Goal: Task Accomplishment & Management: Use online tool/utility

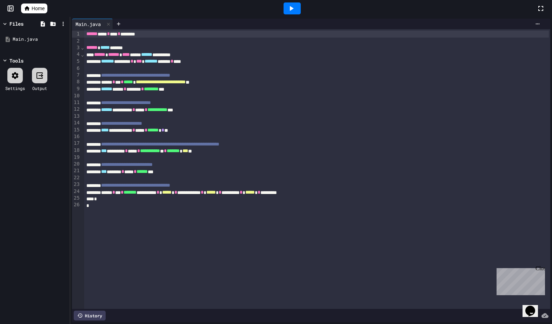
click at [33, 9] on span "Home" at bounding box center [38, 8] width 13 height 7
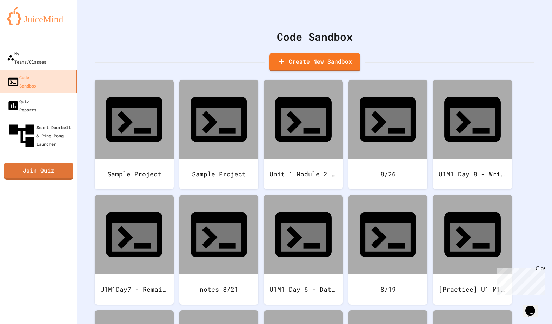
click at [37, 49] on div "My Teams/Classes" at bounding box center [26, 57] width 39 height 17
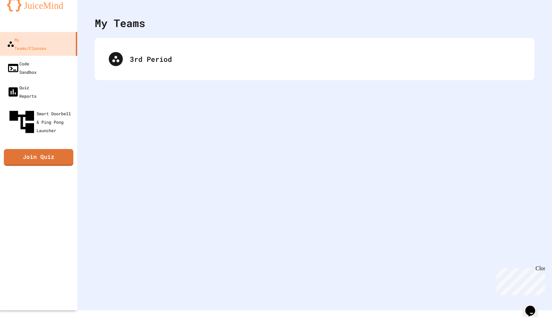
click at [132, 62] on div "3rd Period" at bounding box center [325, 59] width 391 height 11
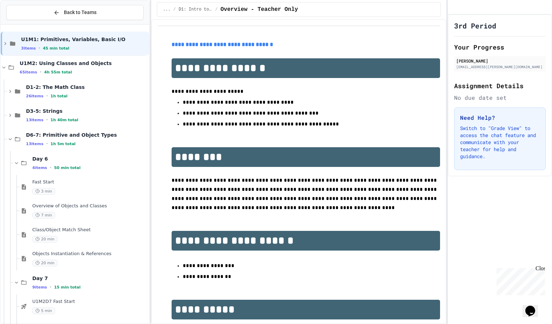
scroll to position [35, 0]
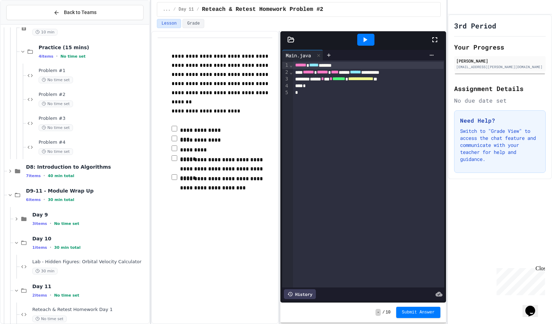
scroll to position [326, 0]
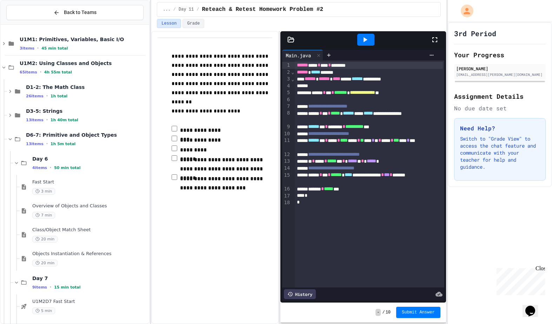
click at [308, 67] on span "******" at bounding box center [302, 64] width 11 height 5
click at [320, 60] on div at bounding box center [318, 55] width 8 height 10
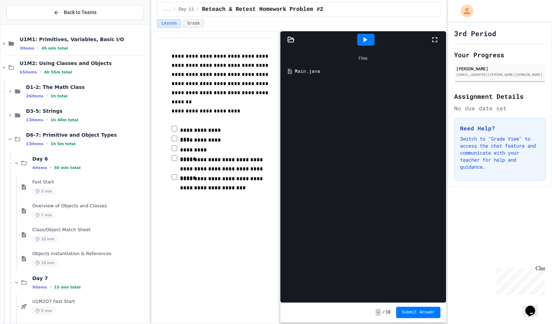
click at [314, 64] on div "Files" at bounding box center [363, 58] width 158 height 13
click at [320, 67] on div "Main.java" at bounding box center [363, 71] width 158 height 13
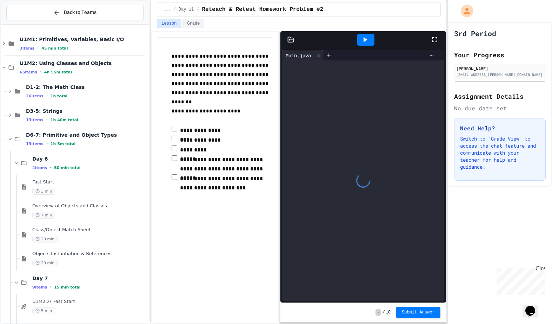
click at [319, 66] on div at bounding box center [363, 180] width 162 height 240
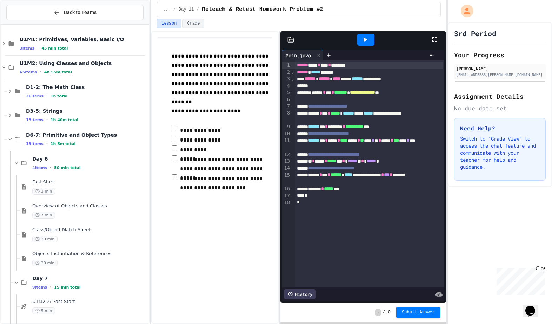
click at [312, 205] on div "*" at bounding box center [369, 202] width 148 height 7
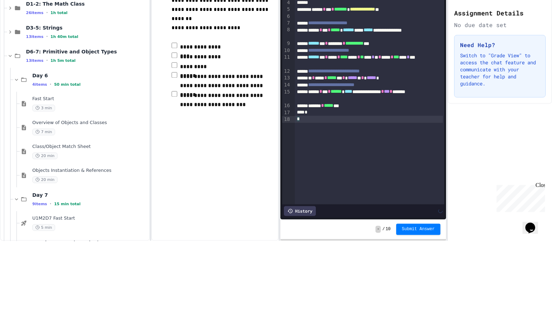
click at [333, 199] on div "*" at bounding box center [369, 202] width 148 height 7
click at [336, 199] on div "*" at bounding box center [369, 202] width 148 height 7
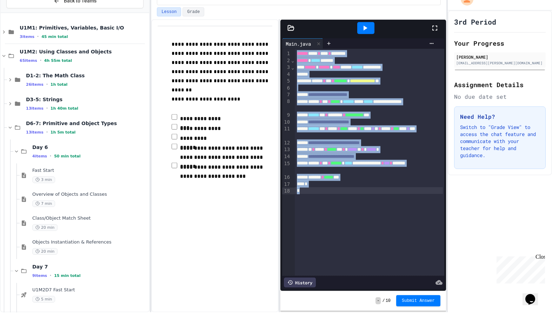
copy div "**********"
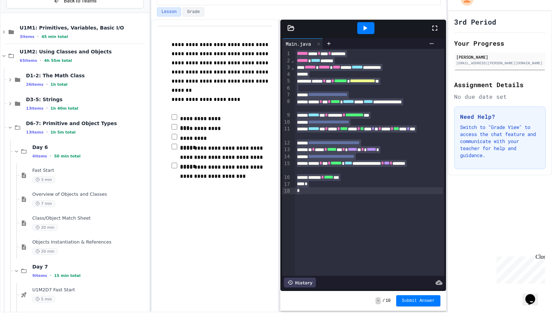
scroll to position [12, 0]
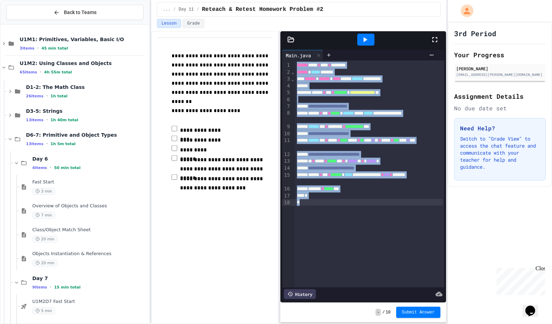
click at [333, 186] on span "*****" at bounding box center [328, 188] width 9 height 5
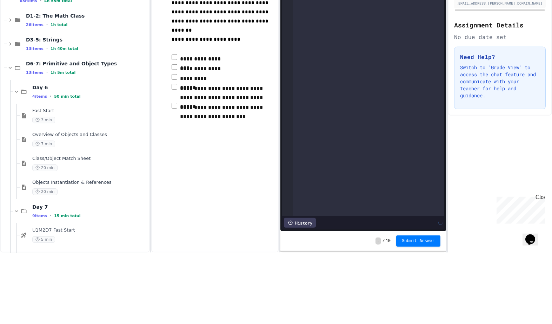
scroll to position [2, 0]
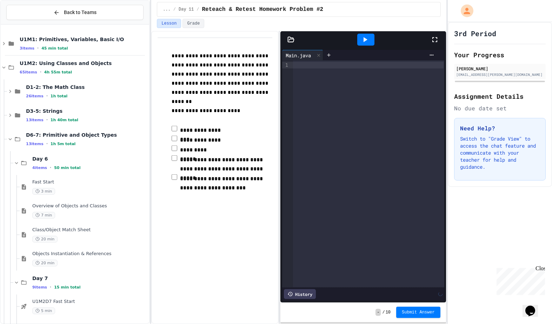
click at [384, 62] on div at bounding box center [368, 65] width 151 height 7
click at [409, 65] on div "****** **** * **** * ********" at bounding box center [368, 65] width 151 height 7
click at [334, 73] on div at bounding box center [368, 72] width 151 height 7
click at [325, 71] on div at bounding box center [368, 72] width 151 height 7
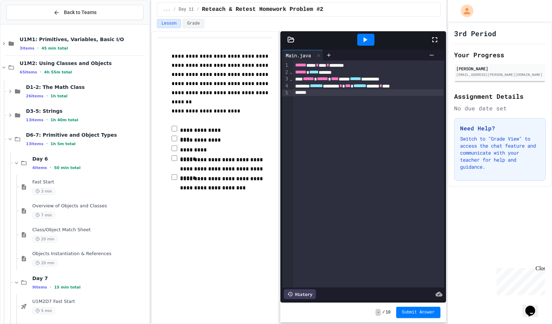
click at [338, 94] on div "**********" at bounding box center [368, 173] width 151 height 227
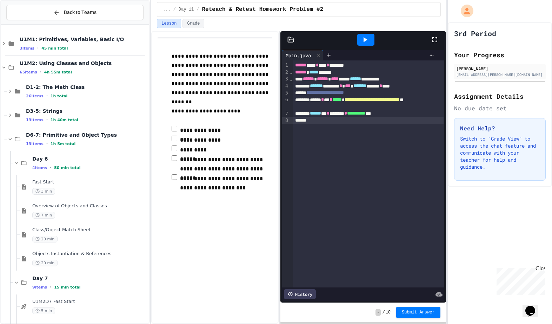
click at [346, 121] on div at bounding box center [368, 120] width 151 height 7
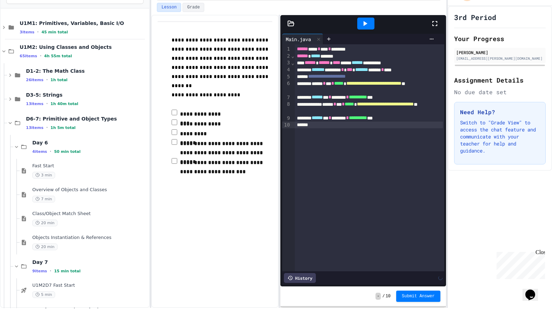
scroll to position [19, 0]
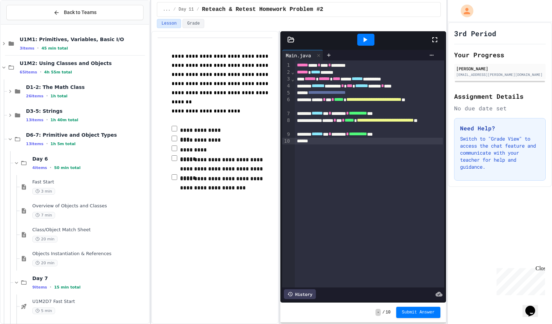
click at [372, 124] on div "**********" at bounding box center [370, 173] width 150 height 227
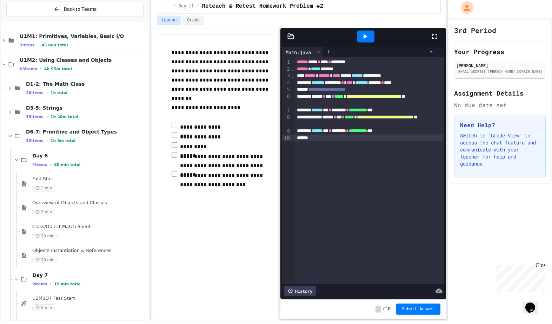
click at [361, 138] on div at bounding box center [369, 141] width 148 height 7
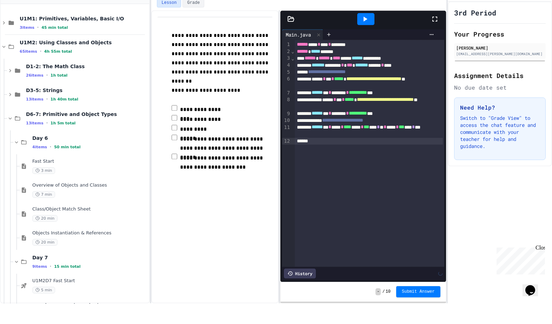
scroll to position [35, 0]
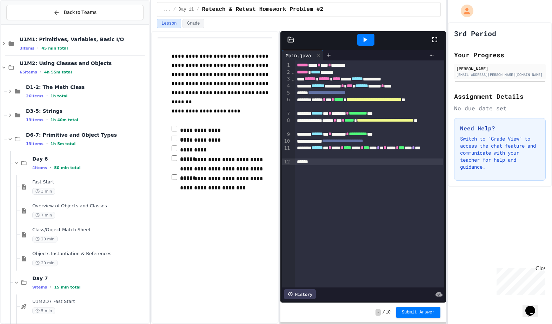
click at [353, 158] on div at bounding box center [369, 161] width 148 height 7
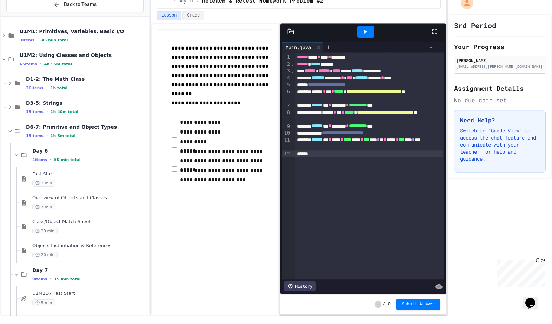
click at [346, 158] on div at bounding box center [369, 161] width 148 height 7
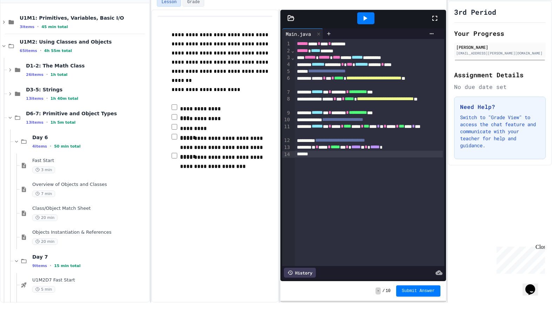
click at [356, 172] on div at bounding box center [369, 175] width 148 height 7
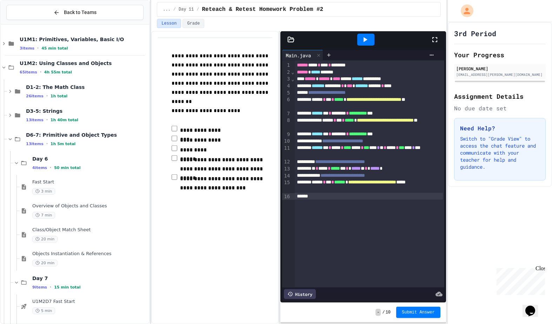
click at [379, 193] on div at bounding box center [369, 196] width 148 height 7
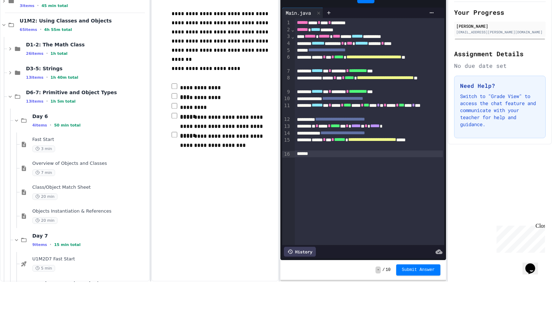
click at [367, 193] on div at bounding box center [369, 196] width 148 height 7
